Goal: Task Accomplishment & Management: Complete application form

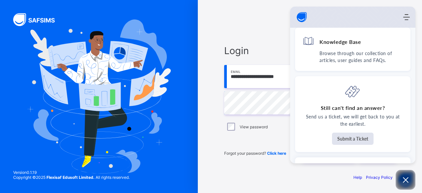
scroll to position [44, 0]
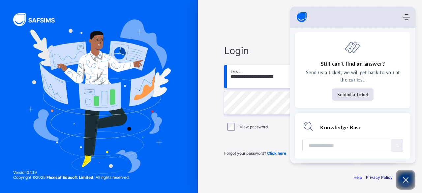
click at [266, 27] on div "Glorious Destiny Academy" at bounding box center [309, 21] width 171 height 16
click at [406, 179] on icon "Open asap" at bounding box center [406, 180] width 6 height 6
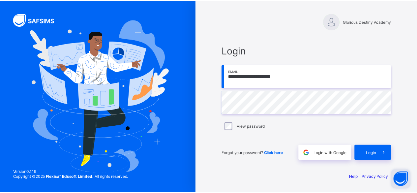
scroll to position [45, 0]
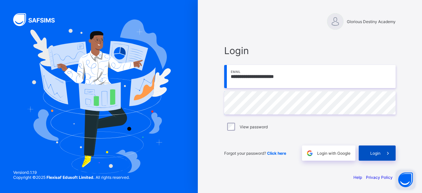
click at [375, 152] on span "Login" at bounding box center [375, 153] width 10 height 5
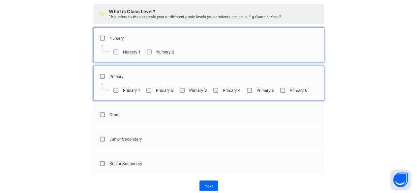
scroll to position [86, 0]
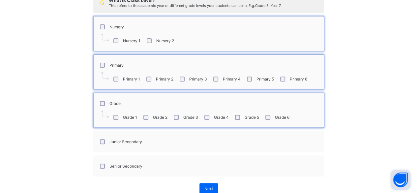
drag, startPoint x: 233, startPoint y: 116, endPoint x: 238, endPoint y: 116, distance: 5.6
click at [238, 116] on div "Grade 5" at bounding box center [246, 117] width 25 height 5
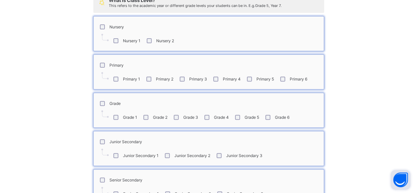
scroll to position [129, 0]
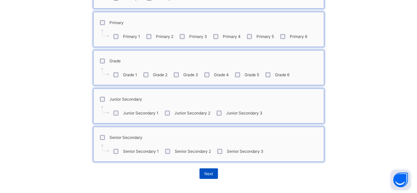
click at [201, 170] on div "Next" at bounding box center [208, 173] width 18 height 11
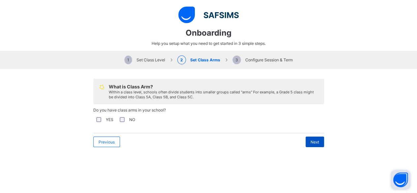
click at [312, 143] on div "Next" at bounding box center [315, 142] width 18 height 11
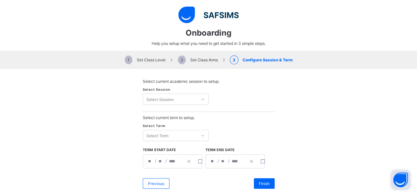
scroll to position [11, 0]
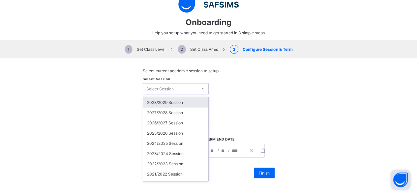
click at [190, 94] on div "option 2028/2029 Session focused, 1 of 24. 24 results available. Use Up and Dow…" at bounding box center [176, 88] width 66 height 11
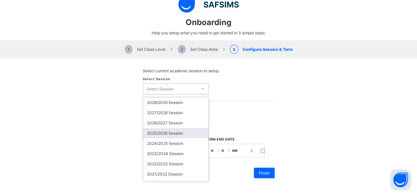
click at [171, 134] on div "2025/2026 Session" at bounding box center [175, 133] width 65 height 10
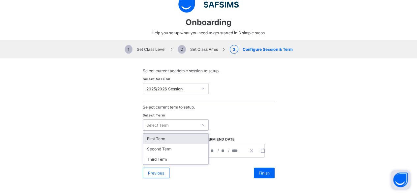
click at [186, 125] on div "Select Term" at bounding box center [170, 124] width 54 height 9
click at [177, 138] on div "First Term" at bounding box center [175, 139] width 65 height 10
click at [163, 152] on div "**********" at bounding box center [163, 150] width 40 height 13
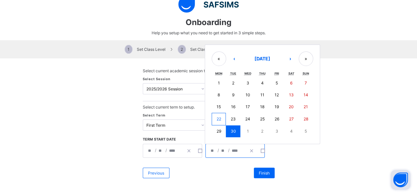
click at [221, 150] on input "**" at bounding box center [223, 150] width 5 height 13
click at [283, 60] on button "›" at bounding box center [290, 58] width 15 height 15
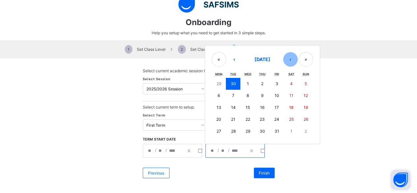
click at [283, 60] on button "›" at bounding box center [290, 59] width 15 height 15
click at [283, 62] on button "›" at bounding box center [290, 59] width 15 height 15
click at [275, 93] on abbr "12" at bounding box center [277, 95] width 4 height 5
type input "**********"
type input "**"
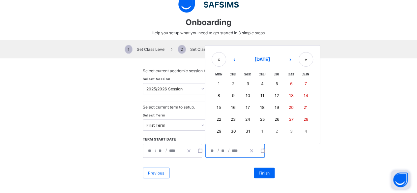
type input "**"
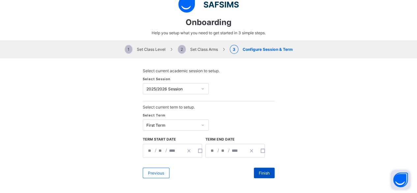
click at [258, 168] on div "Finish" at bounding box center [264, 173] width 21 height 11
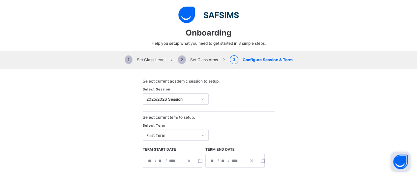
scroll to position [28, 0]
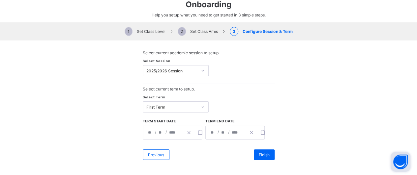
click at [189, 33] on span "2 Set Class Arms" at bounding box center [198, 31] width 40 height 5
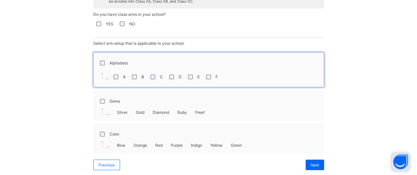
scroll to position [104, 0]
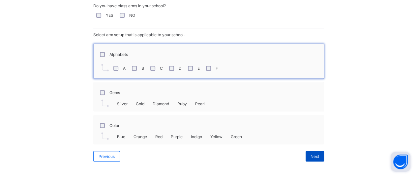
click at [306, 153] on div "Next" at bounding box center [315, 156] width 18 height 11
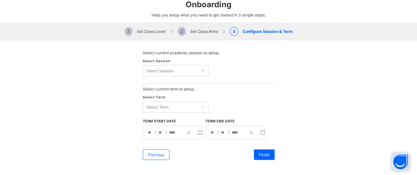
scroll to position [28, 0]
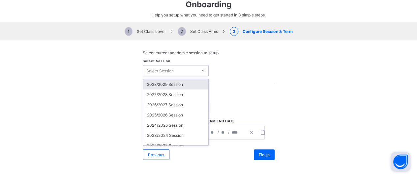
click at [186, 72] on div "Select Session" at bounding box center [170, 70] width 54 height 9
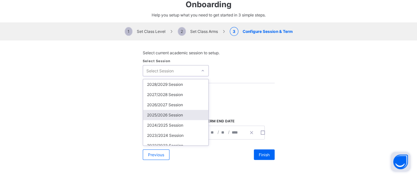
click at [170, 112] on div "2025/2026 Session" at bounding box center [175, 115] width 65 height 10
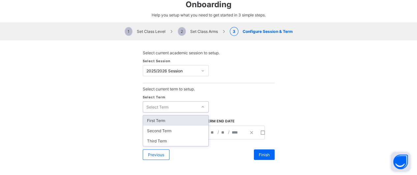
click at [185, 109] on div "Select Term" at bounding box center [170, 107] width 54 height 9
click at [174, 118] on div "First Term" at bounding box center [175, 121] width 65 height 10
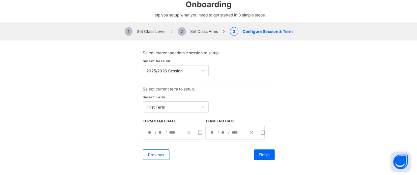
click at [228, 128] on div "**********" at bounding box center [226, 132] width 40 height 13
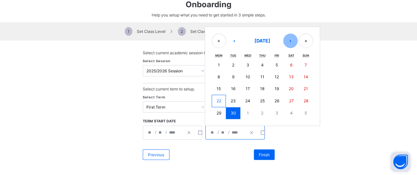
click at [286, 39] on button "›" at bounding box center [290, 41] width 15 height 15
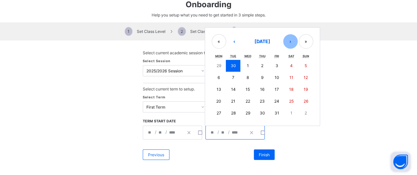
click at [286, 39] on button "›" at bounding box center [290, 41] width 15 height 15
click at [271, 75] on button "12" at bounding box center [276, 78] width 15 height 12
type input "**********"
type input "**"
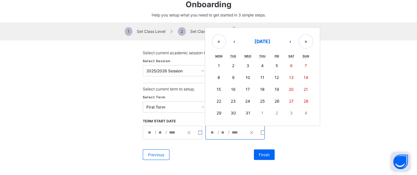
type input "**"
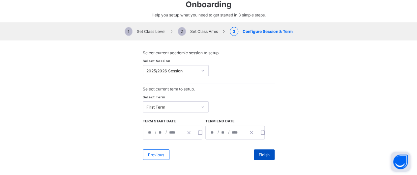
click at [262, 153] on span "Finish" at bounding box center [264, 155] width 11 height 5
click at [195, 32] on span "2 Set Class Arms" at bounding box center [198, 31] width 40 height 5
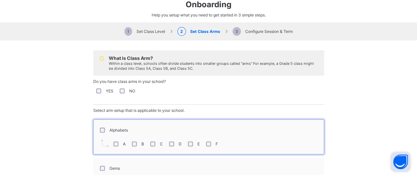
click at [145, 30] on span "1 Set Class Level" at bounding box center [144, 31] width 41 height 5
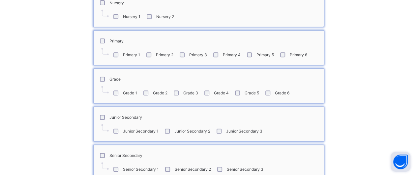
scroll to position [0, 0]
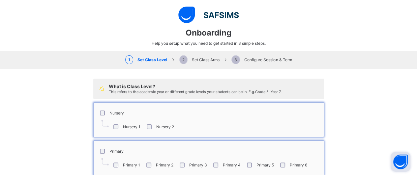
click at [206, 58] on span "2 Set Class Arms" at bounding box center [199, 59] width 40 height 5
click at [200, 58] on span "2 Set Class Arms" at bounding box center [199, 59] width 40 height 5
click at [191, 60] on span "2 Set Class Arms" at bounding box center [199, 59] width 40 height 5
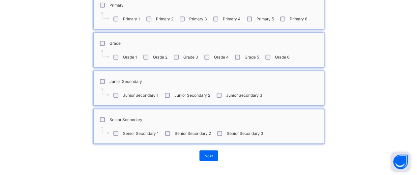
scroll to position [66, 0]
click at [206, 156] on span "Next" at bounding box center [208, 156] width 9 height 5
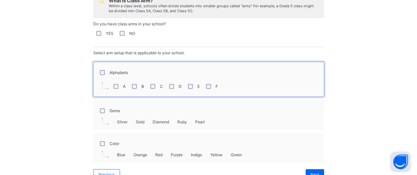
scroll to position [104, 0]
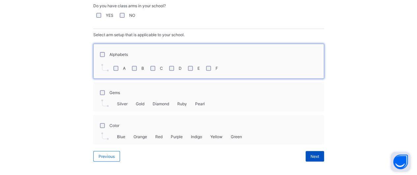
click at [316, 154] on span "Next" at bounding box center [315, 156] width 9 height 5
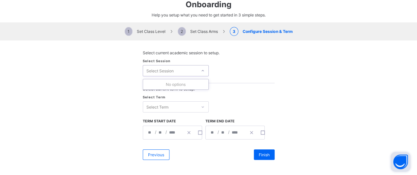
click at [193, 70] on div "Select Session" at bounding box center [170, 70] width 54 height 9
click at [185, 68] on div "Select Session" at bounding box center [170, 70] width 54 height 9
click at [204, 69] on div at bounding box center [203, 70] width 10 height 9
click at [193, 107] on div "Select Term" at bounding box center [170, 107] width 54 height 9
click at [241, 132] on div "**********" at bounding box center [226, 132] width 40 height 13
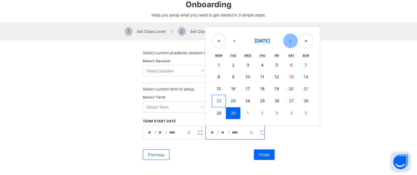
click at [285, 42] on button "›" at bounding box center [290, 41] width 15 height 15
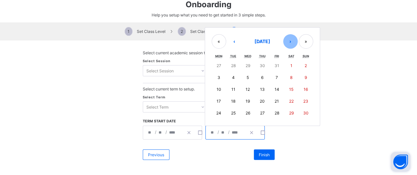
click at [285, 42] on button "›" at bounding box center [290, 41] width 15 height 15
click at [272, 79] on button "12" at bounding box center [276, 78] width 15 height 12
type input "**********"
type input "**"
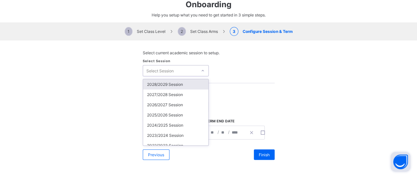
click at [193, 74] on div "Select Session" at bounding box center [170, 70] width 54 height 9
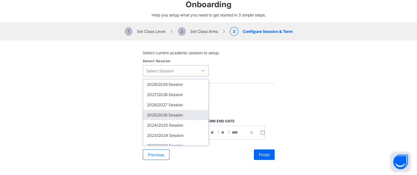
click at [172, 111] on div "2025/2026 Session" at bounding box center [175, 115] width 65 height 10
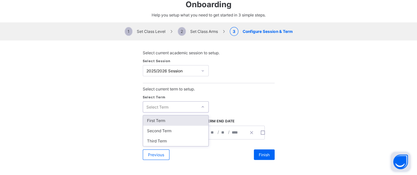
click at [174, 105] on div "Select Term" at bounding box center [170, 107] width 54 height 9
click at [169, 121] on div "First Term" at bounding box center [175, 121] width 65 height 10
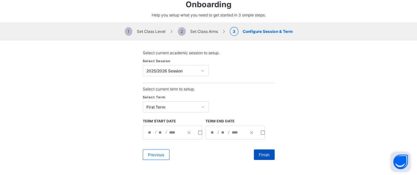
click at [263, 154] on span "Finish" at bounding box center [264, 155] width 11 height 5
click at [193, 35] on div "1 Set Class Level 2 Set Class Arms 3 Configure Session & Term" at bounding box center [208, 31] width 417 height 18
click at [192, 28] on div "1 Set Class Level 2 Set Class Arms 3 Configure Session & Term" at bounding box center [208, 31] width 417 height 18
click at [192, 30] on span "2 Set Class Arms" at bounding box center [198, 31] width 40 height 5
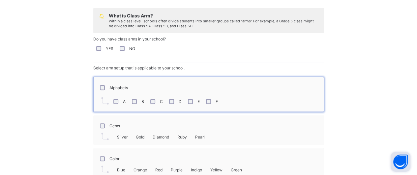
scroll to position [96, 0]
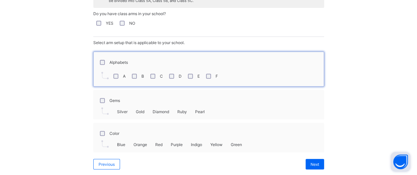
click at [143, 73] on div "A B C D E F" at bounding box center [209, 76] width 224 height 14
click at [314, 162] on span "Next" at bounding box center [315, 164] width 9 height 5
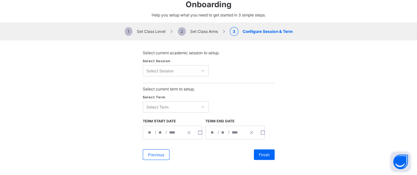
scroll to position [28, 0]
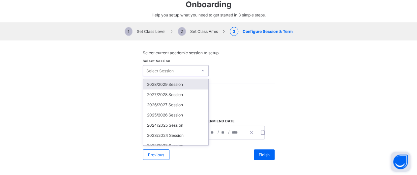
click at [190, 67] on div "Select Session" at bounding box center [170, 70] width 54 height 9
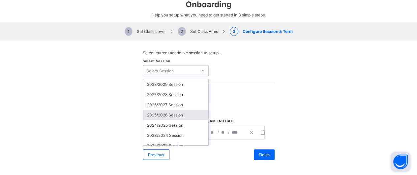
click at [172, 112] on div "2025/2026 Session" at bounding box center [175, 115] width 65 height 10
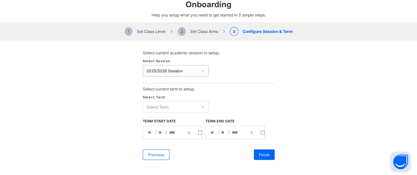
click at [172, 107] on div "Select Term" at bounding box center [170, 107] width 54 height 9
click at [169, 121] on div "First Term" at bounding box center [175, 121] width 65 height 10
click at [224, 133] on div "**********" at bounding box center [226, 132] width 40 height 13
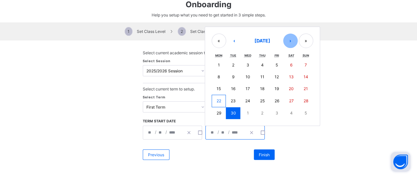
click at [286, 38] on button "›" at bounding box center [290, 41] width 15 height 15
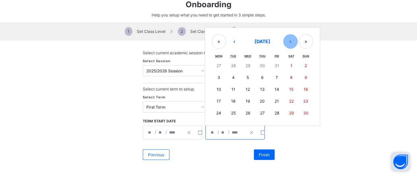
click at [286, 38] on button "›" at bounding box center [290, 41] width 15 height 15
click at [273, 80] on button "12" at bounding box center [276, 78] width 15 height 12
type input "**********"
type input "**"
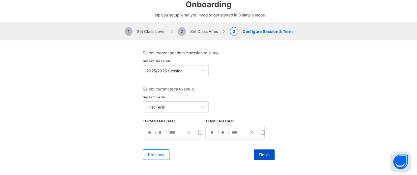
click at [260, 154] on span "Finish" at bounding box center [264, 155] width 11 height 5
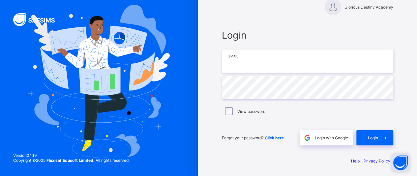
type input "**********"
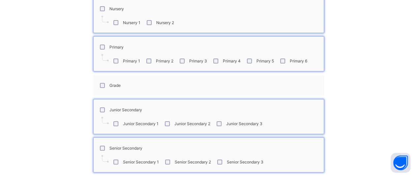
scroll to position [132, 0]
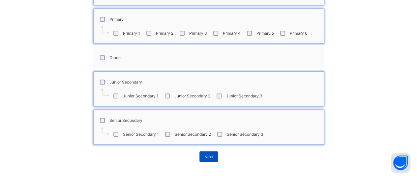
click at [210, 152] on div "Next" at bounding box center [208, 156] width 18 height 11
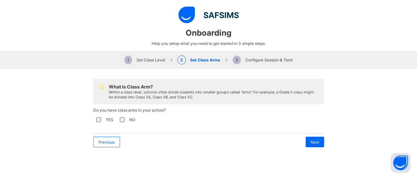
scroll to position [0, 0]
drag, startPoint x: 312, startPoint y: 146, endPoint x: 311, endPoint y: 143, distance: 3.4
click at [311, 143] on div "Previous Next" at bounding box center [208, 141] width 231 height 17
click at [311, 143] on div "Next" at bounding box center [315, 142] width 18 height 11
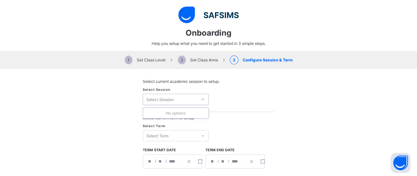
click at [204, 102] on div at bounding box center [203, 99] width 10 height 9
click at [198, 135] on div at bounding box center [203, 135] width 10 height 9
click at [228, 158] on span "/" at bounding box center [229, 161] width 3 height 6
click at [233, 157] on input "****" at bounding box center [236, 161] width 10 height 13
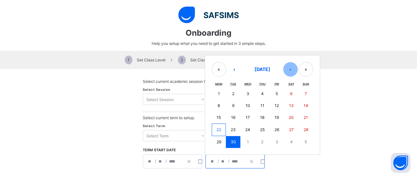
click at [285, 70] on button "›" at bounding box center [290, 69] width 15 height 15
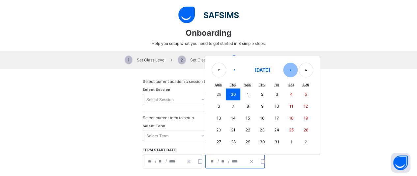
click at [285, 70] on button "›" at bounding box center [290, 70] width 15 height 15
click at [277, 104] on button "12" at bounding box center [276, 106] width 15 height 12
type input "**********"
type input "**"
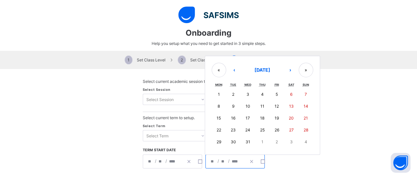
type input "**"
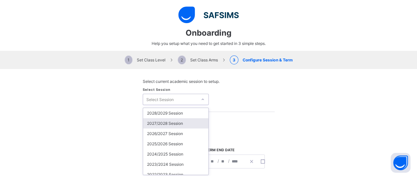
scroll to position [28, 0]
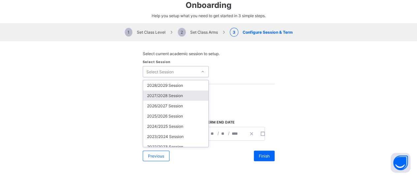
click at [196, 77] on div "option 2027/2028 Session focused, 2 of 24. 24 results available. Use Up and Dow…" at bounding box center [176, 71] width 66 height 11
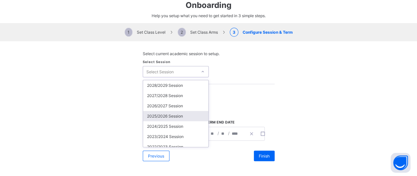
click at [180, 111] on div "2025/2026 Session" at bounding box center [175, 116] width 65 height 10
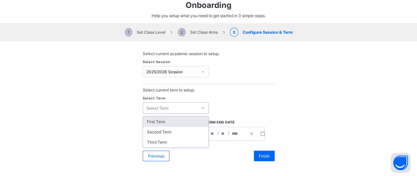
click at [180, 111] on div "Select Term" at bounding box center [176, 107] width 66 height 11
click at [175, 121] on div "First Term" at bounding box center [175, 121] width 65 height 10
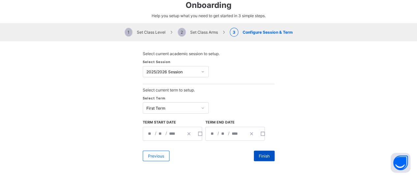
click at [259, 153] on span "Finish" at bounding box center [264, 155] width 11 height 5
click at [200, 32] on span "2 Set Class Arms" at bounding box center [198, 32] width 40 height 5
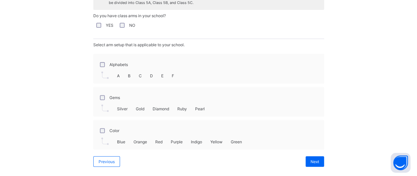
scroll to position [98, 0]
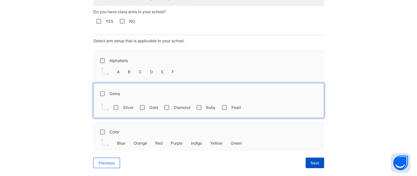
click at [311, 160] on span "Next" at bounding box center [315, 162] width 9 height 5
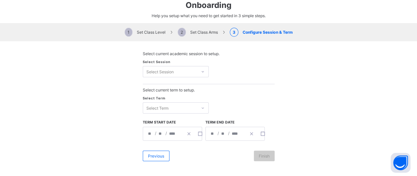
scroll to position [28, 0]
click at [168, 73] on div "Select Session" at bounding box center [159, 71] width 27 height 11
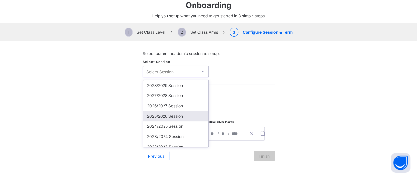
click at [165, 111] on div "2025/2026 Session" at bounding box center [175, 116] width 65 height 10
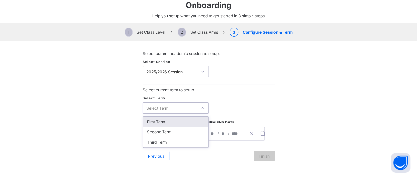
click at [168, 105] on div "Select Term" at bounding box center [170, 107] width 54 height 9
click at [162, 120] on div "First Term" at bounding box center [175, 121] width 65 height 10
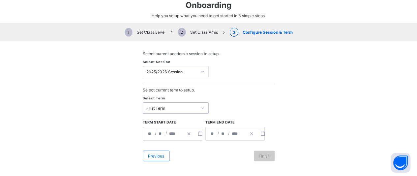
click at [241, 134] on div "**********" at bounding box center [226, 133] width 40 height 13
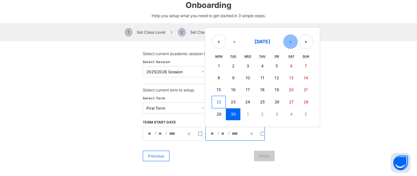
click at [286, 41] on button "›" at bounding box center [290, 41] width 15 height 15
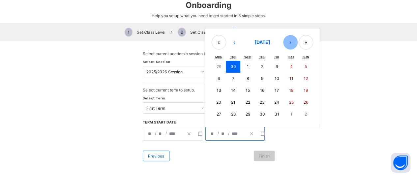
click at [286, 41] on button "›" at bounding box center [290, 42] width 15 height 15
click at [275, 78] on abbr "12" at bounding box center [277, 78] width 4 height 5
type input "**********"
type input "**"
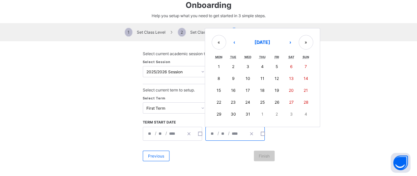
type input "**"
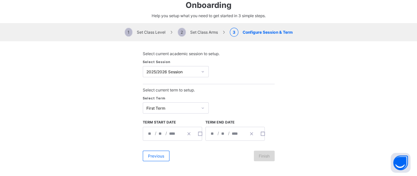
click at [260, 154] on span "Finish" at bounding box center [264, 155] width 11 height 5
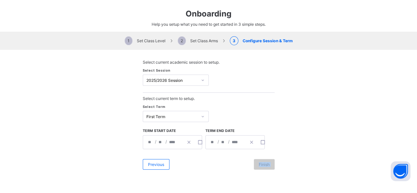
scroll to position [11, 0]
